Goal: Information Seeking & Learning: Compare options

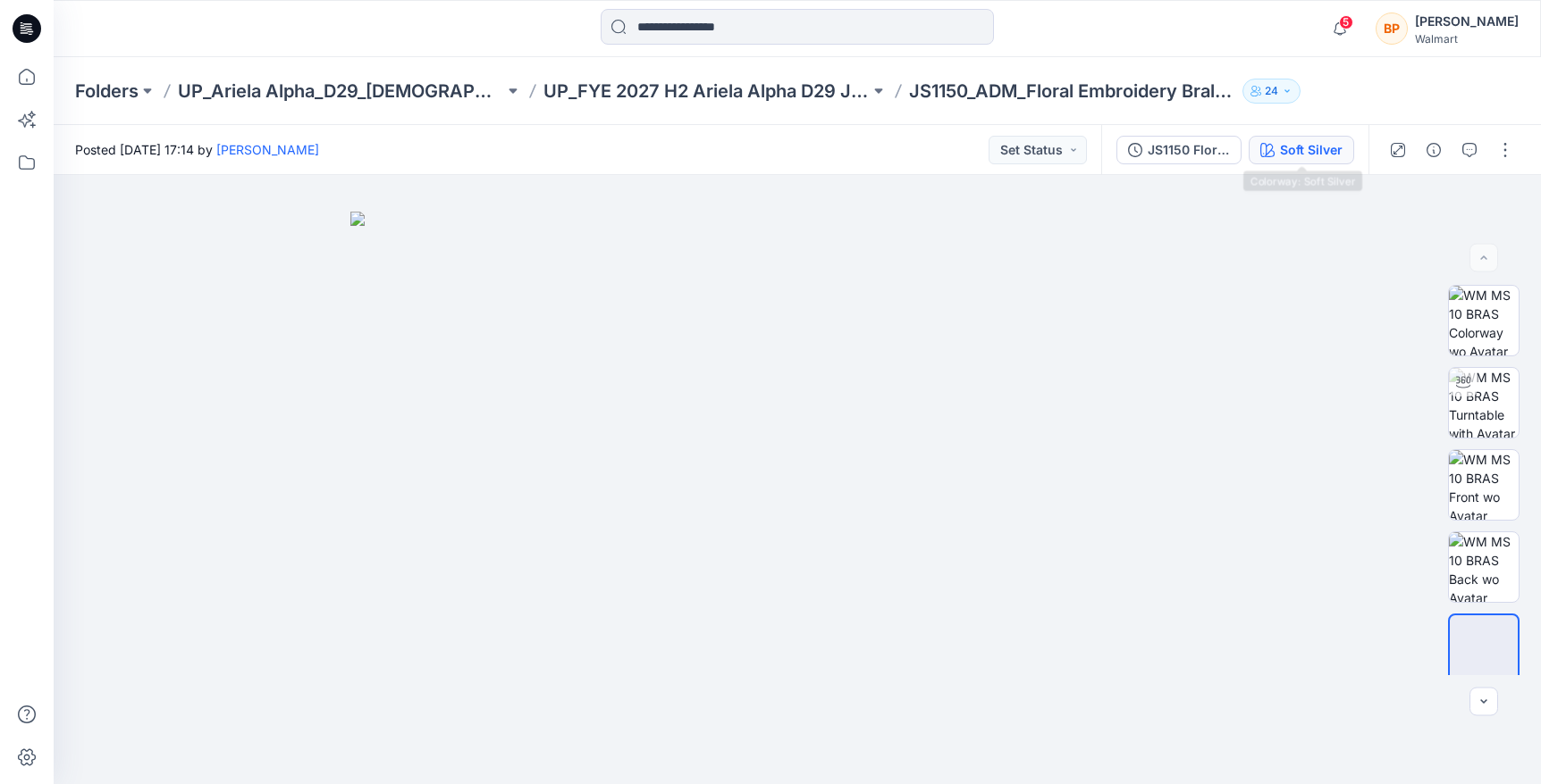
click at [1327, 162] on button "Soft Silver" at bounding box center [1302, 151] width 106 height 29
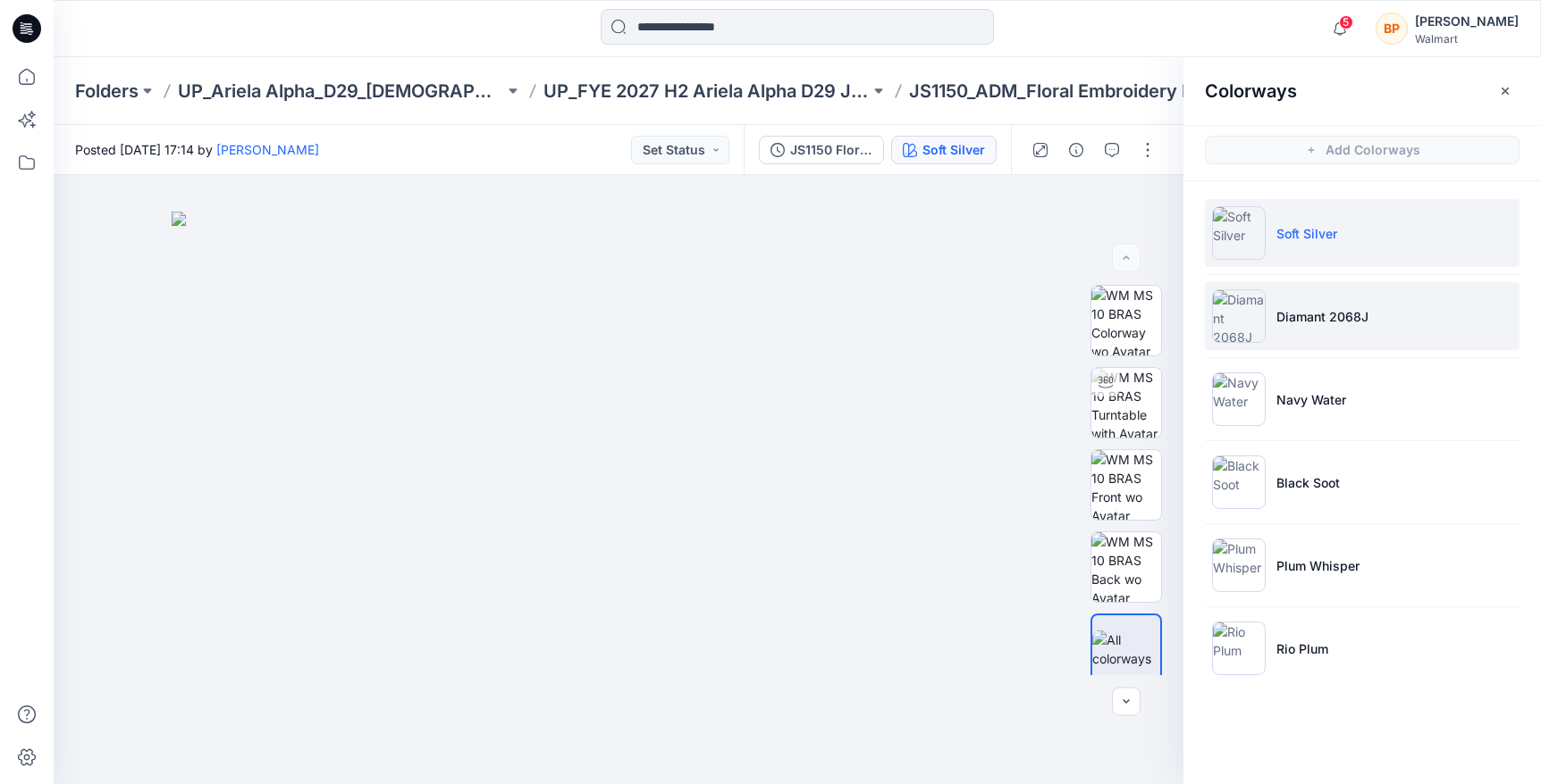
click at [1315, 316] on p "Diamant 2068J" at bounding box center [1322, 316] width 92 height 19
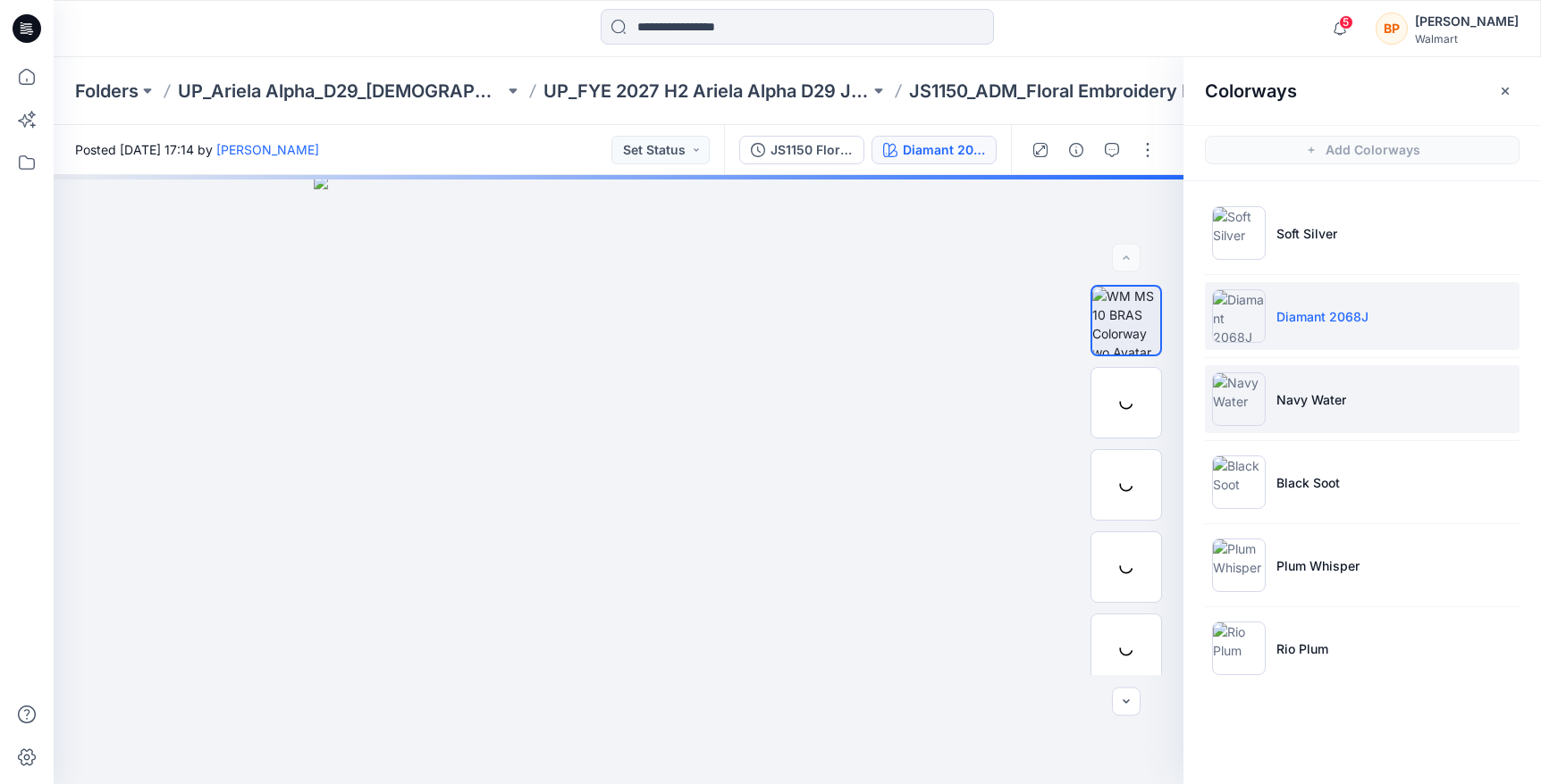
click at [1312, 400] on p "Navy Water" at bounding box center [1312, 400] width 70 height 19
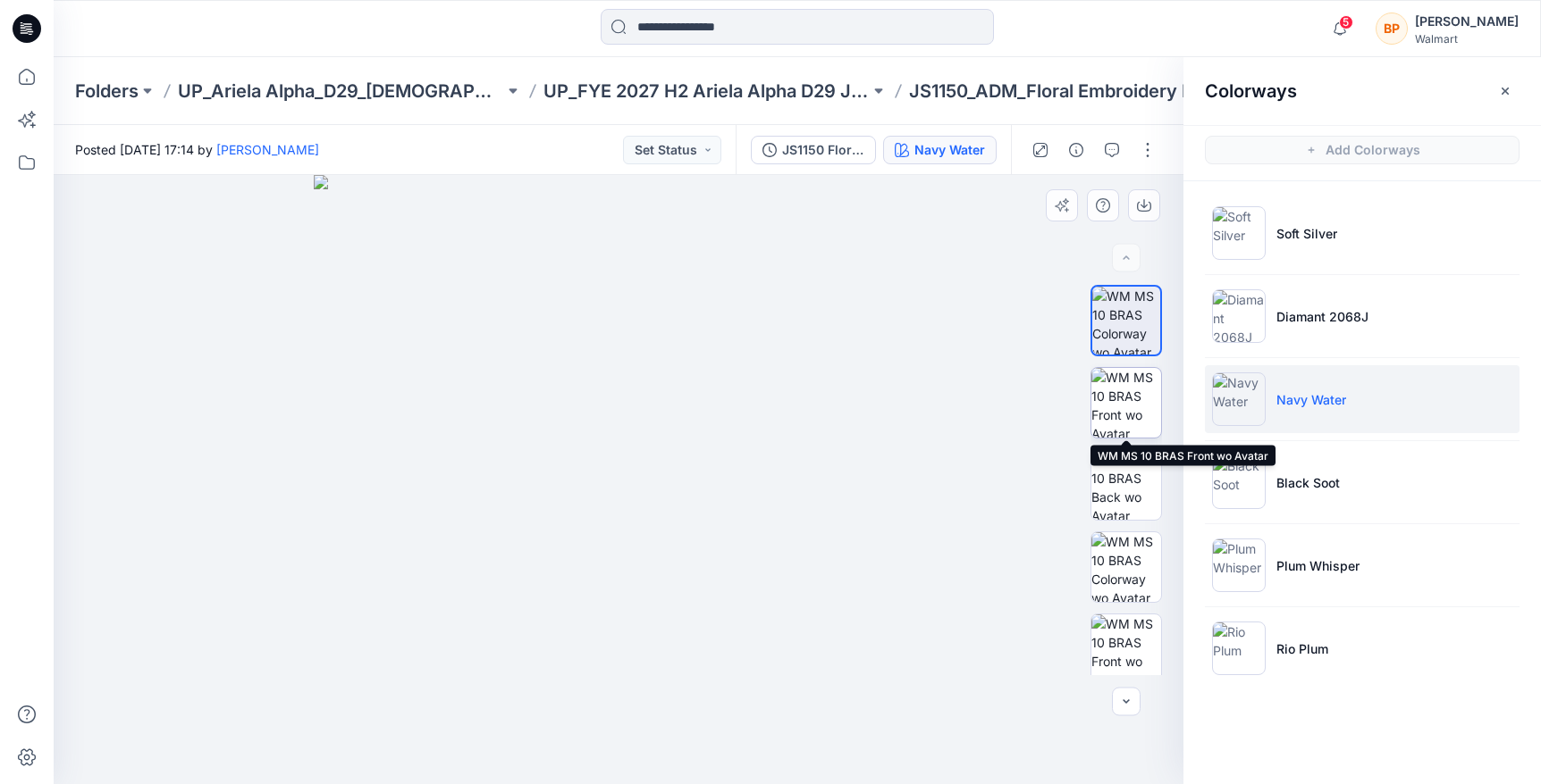
click at [1137, 409] on img at bounding box center [1126, 403] width 70 height 70
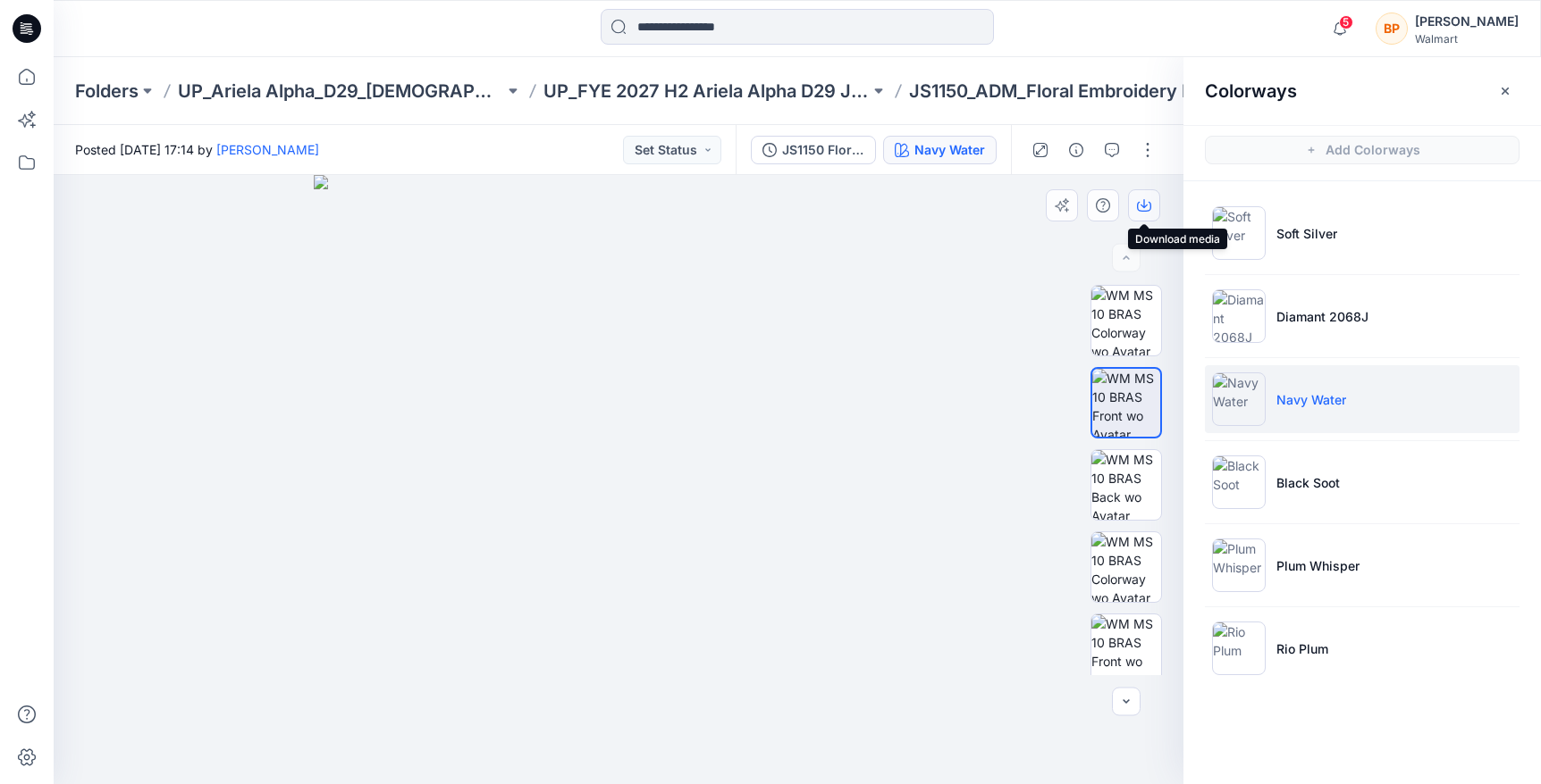
click at [1144, 204] on icon "button" at bounding box center [1144, 203] width 7 height 9
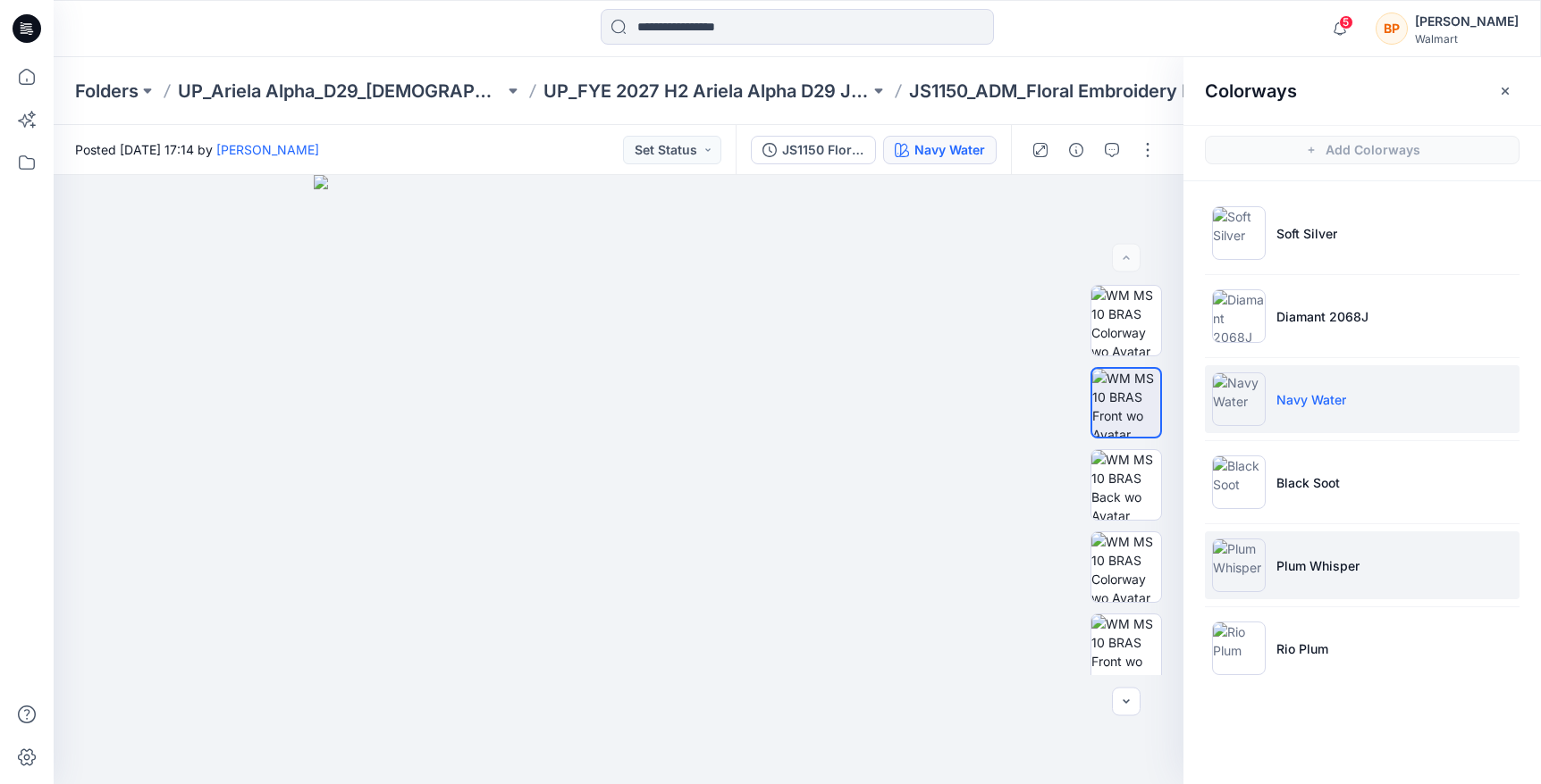
click at [1266, 547] on li "Plum Whisper" at bounding box center [1362, 565] width 315 height 68
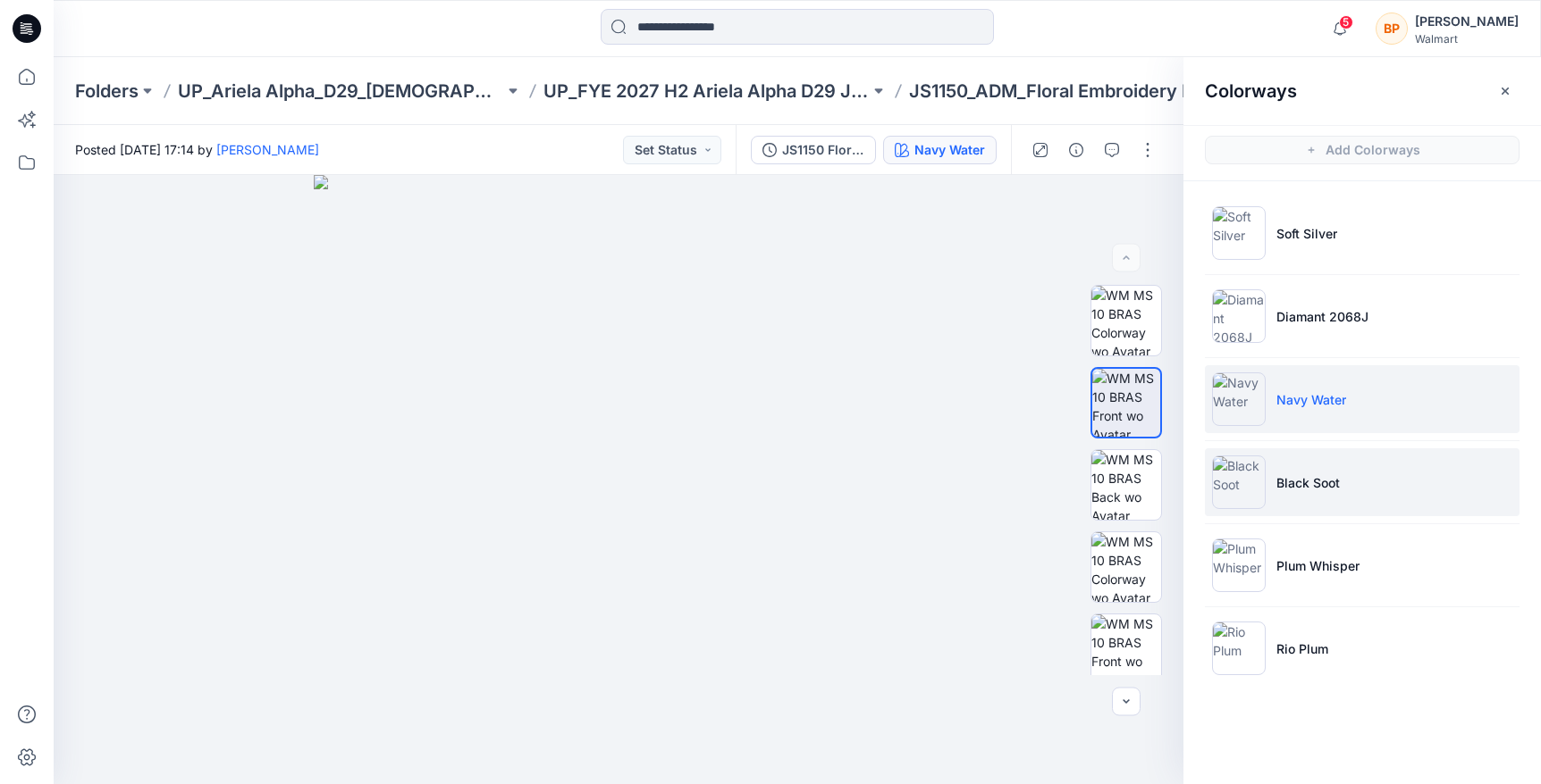
click at [1266, 471] on li "Black Soot" at bounding box center [1362, 483] width 315 height 68
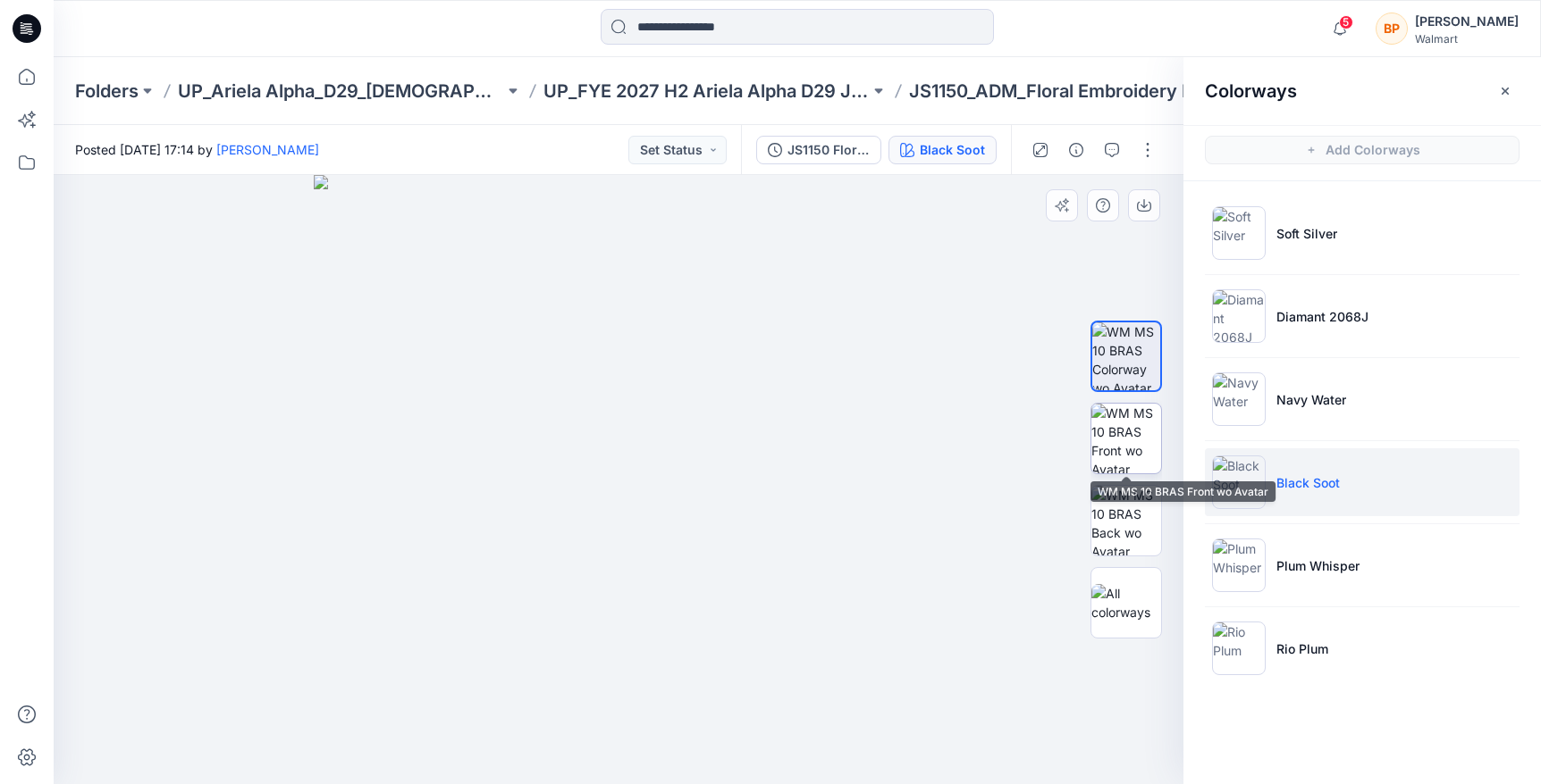
click at [1124, 452] on img at bounding box center [1126, 439] width 70 height 70
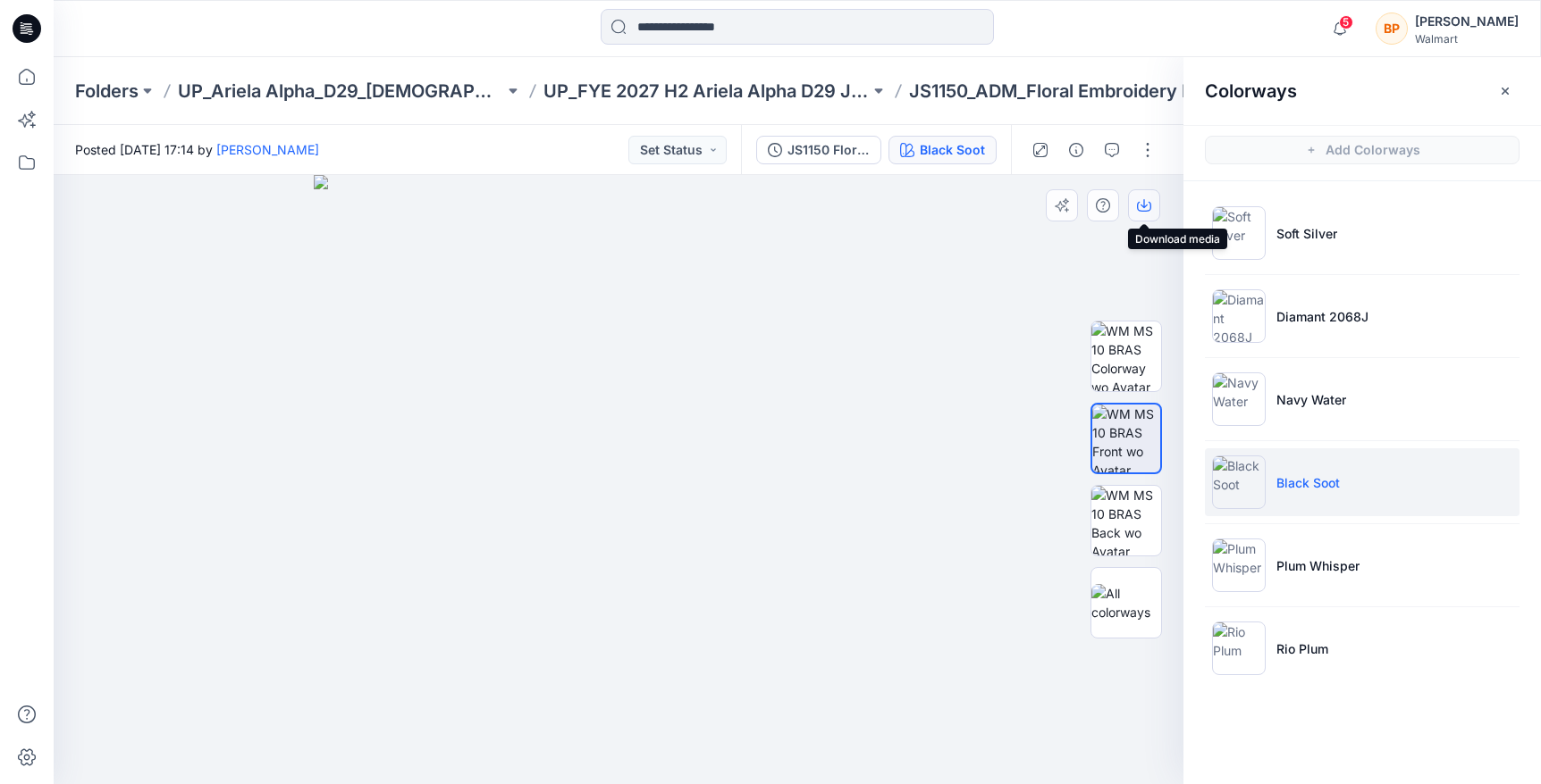
click at [1148, 202] on icon "button" at bounding box center [1144, 206] width 14 height 10
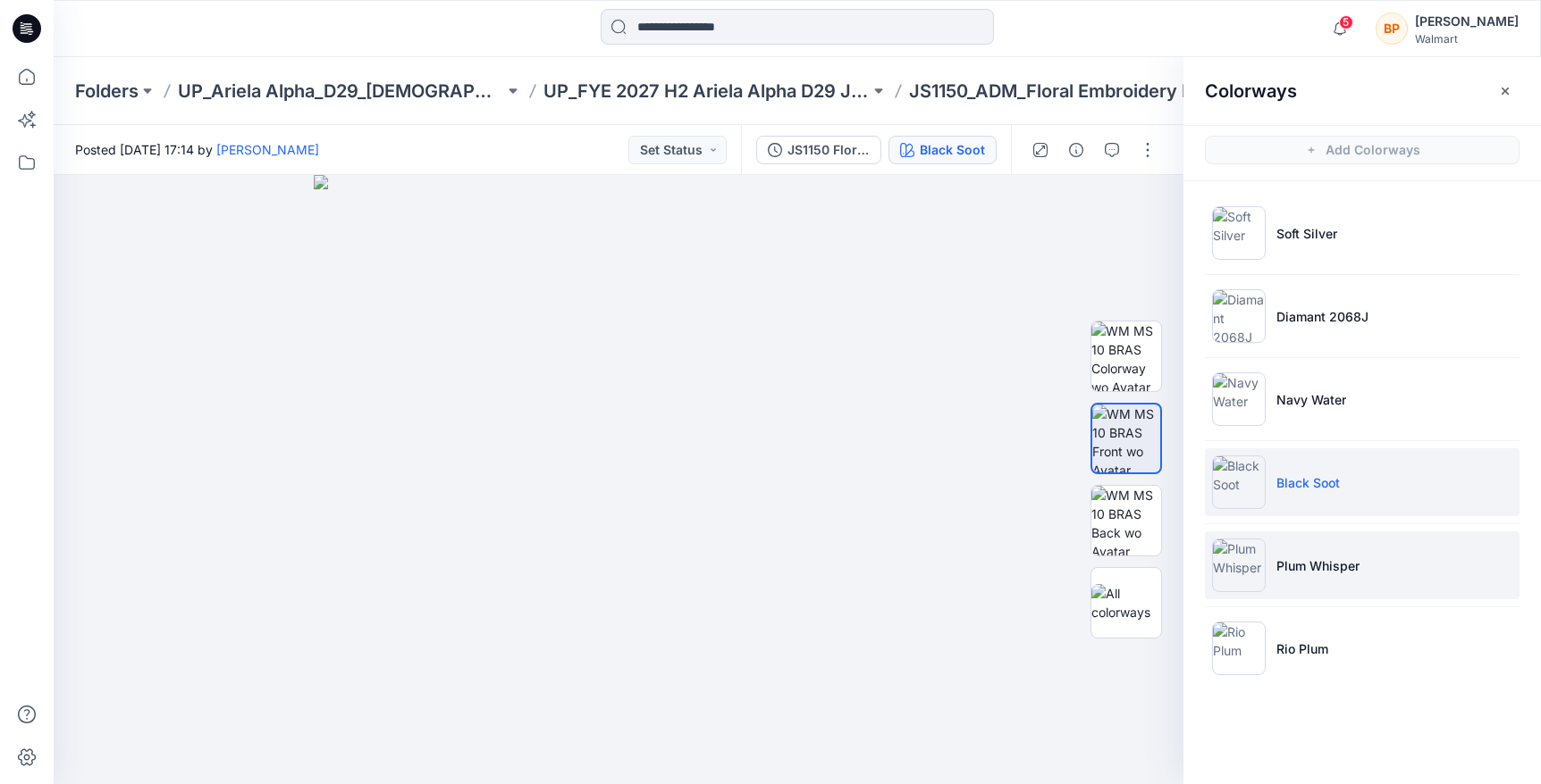
click at [1269, 538] on li "Plum Whisper" at bounding box center [1362, 565] width 315 height 68
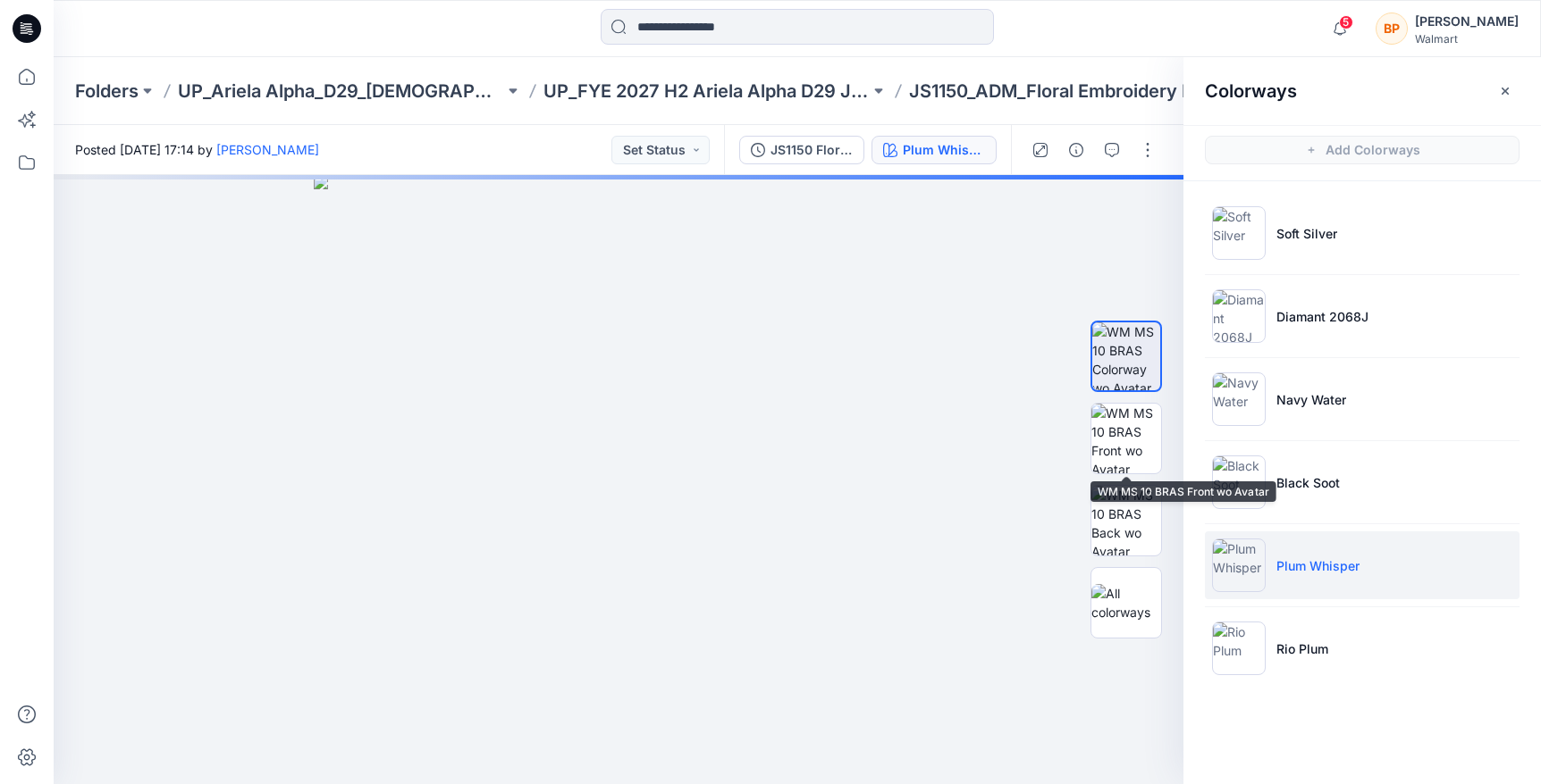
click at [1120, 438] on img at bounding box center [1126, 439] width 70 height 70
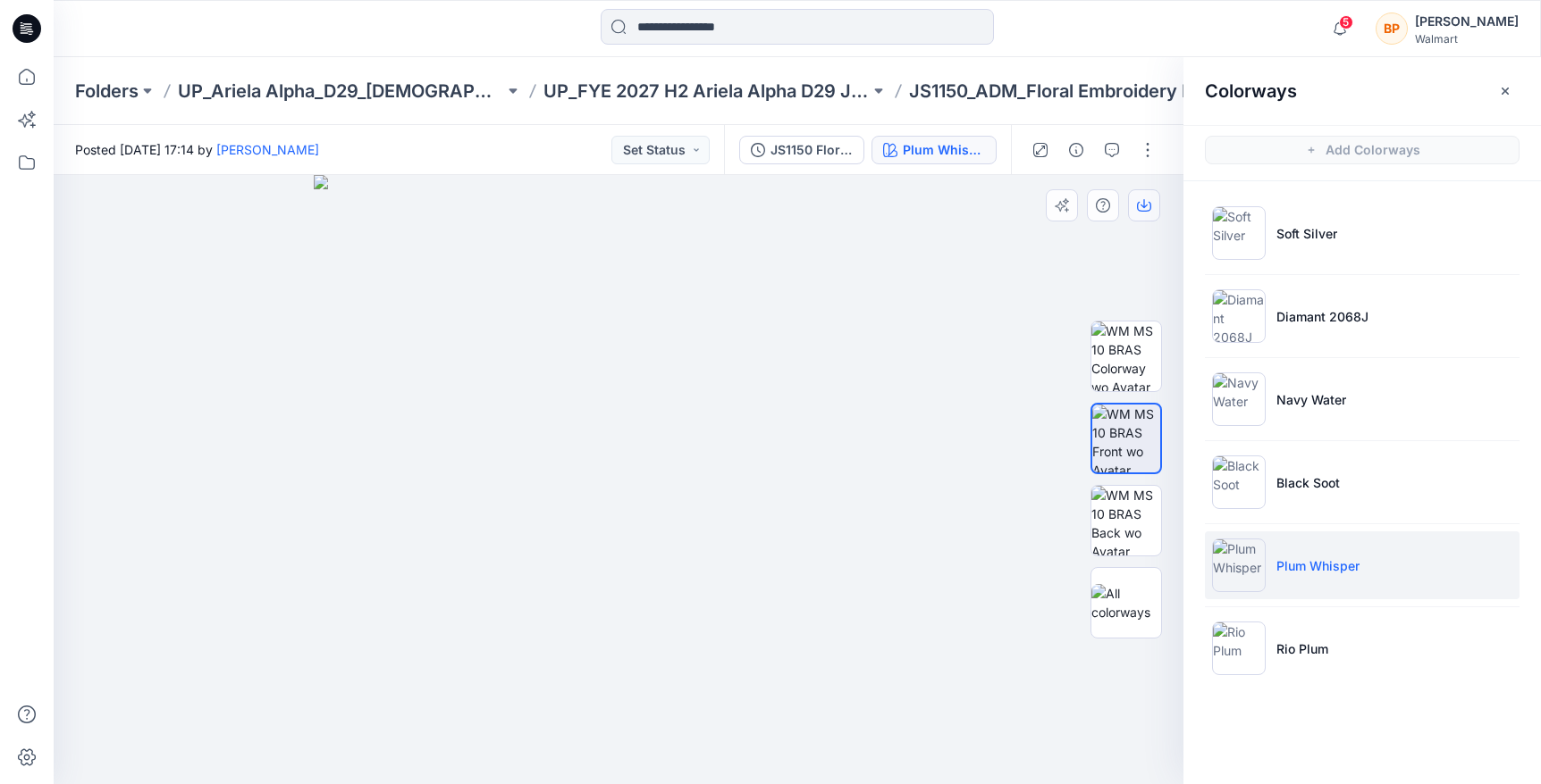
click at [1145, 203] on icon "button" at bounding box center [1144, 205] width 14 height 14
click at [1260, 644] on img at bounding box center [1239, 649] width 54 height 54
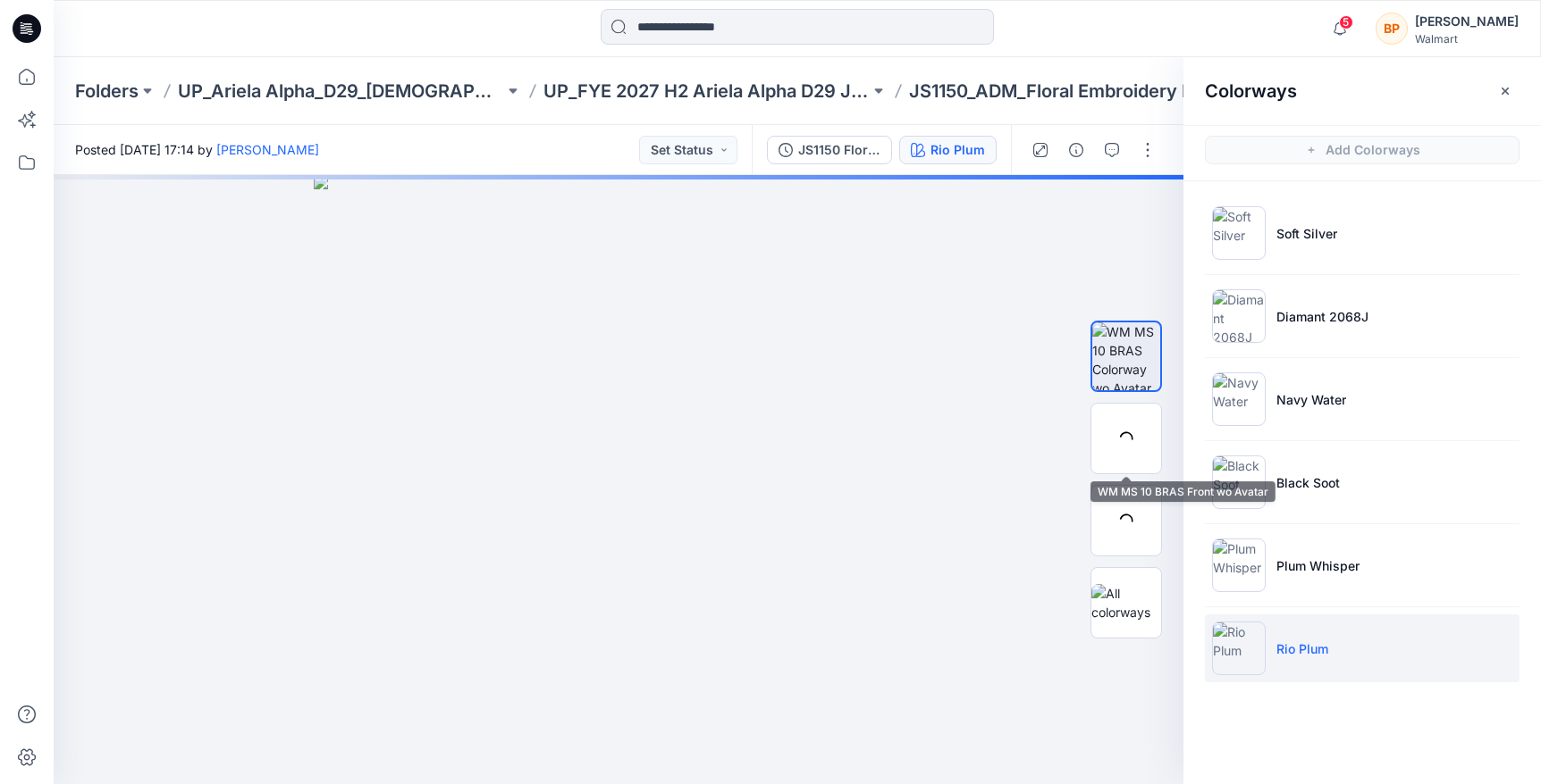
click at [1145, 437] on div at bounding box center [1126, 439] width 72 height 72
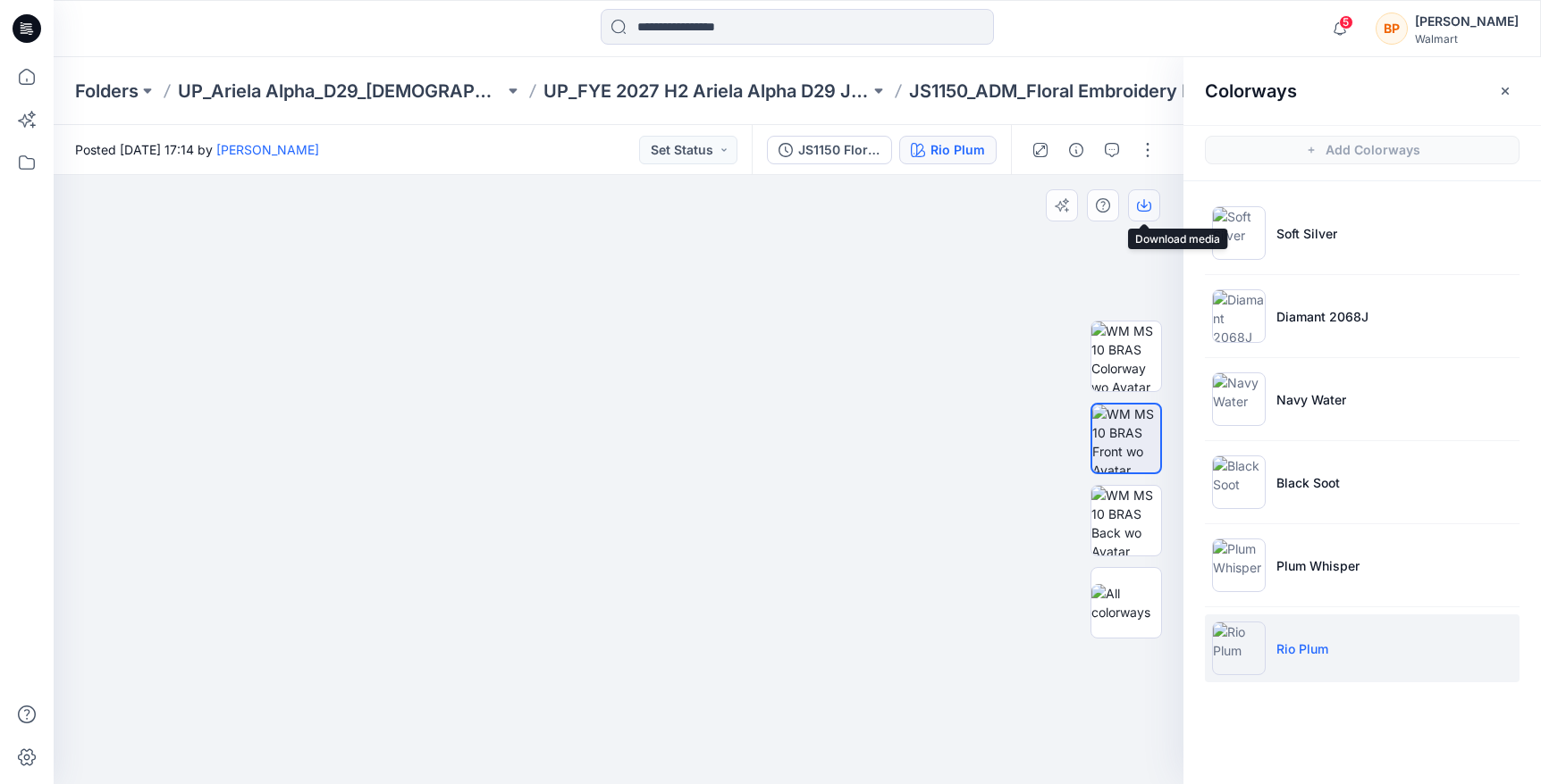
click at [1149, 211] on icon "button" at bounding box center [1144, 205] width 14 height 14
